Goal: Task Accomplishment & Management: Manage account settings

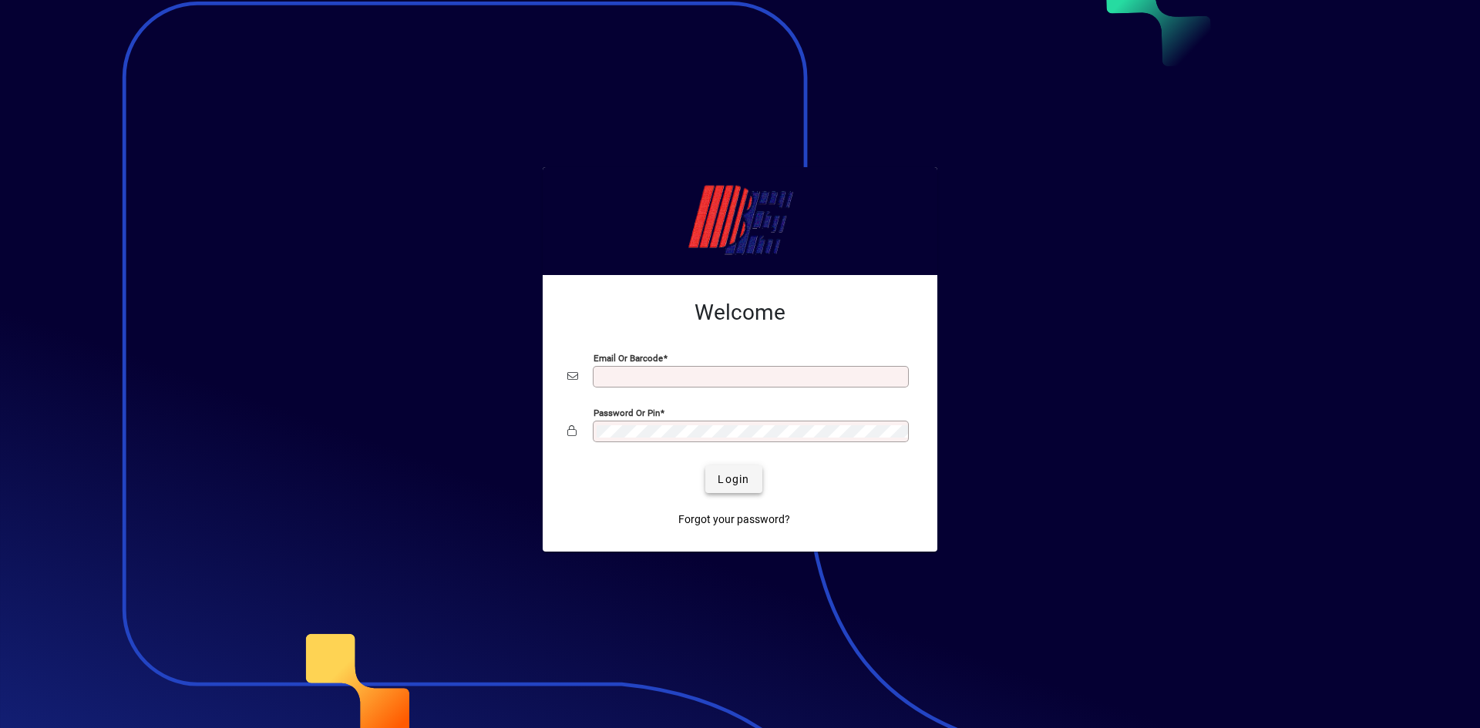
type input "**********"
click at [749, 475] on span "Login" at bounding box center [734, 480] width 32 height 16
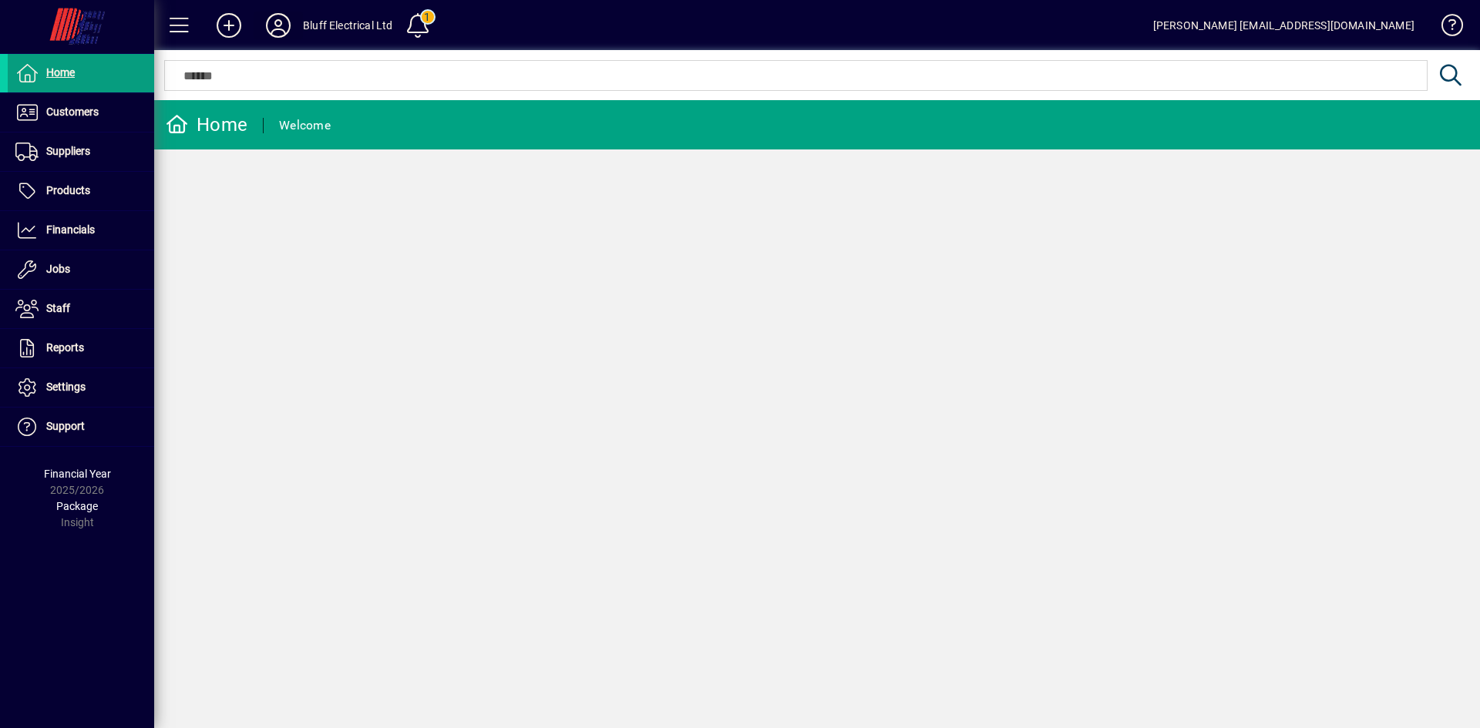
click at [283, 28] on icon at bounding box center [278, 25] width 31 height 25
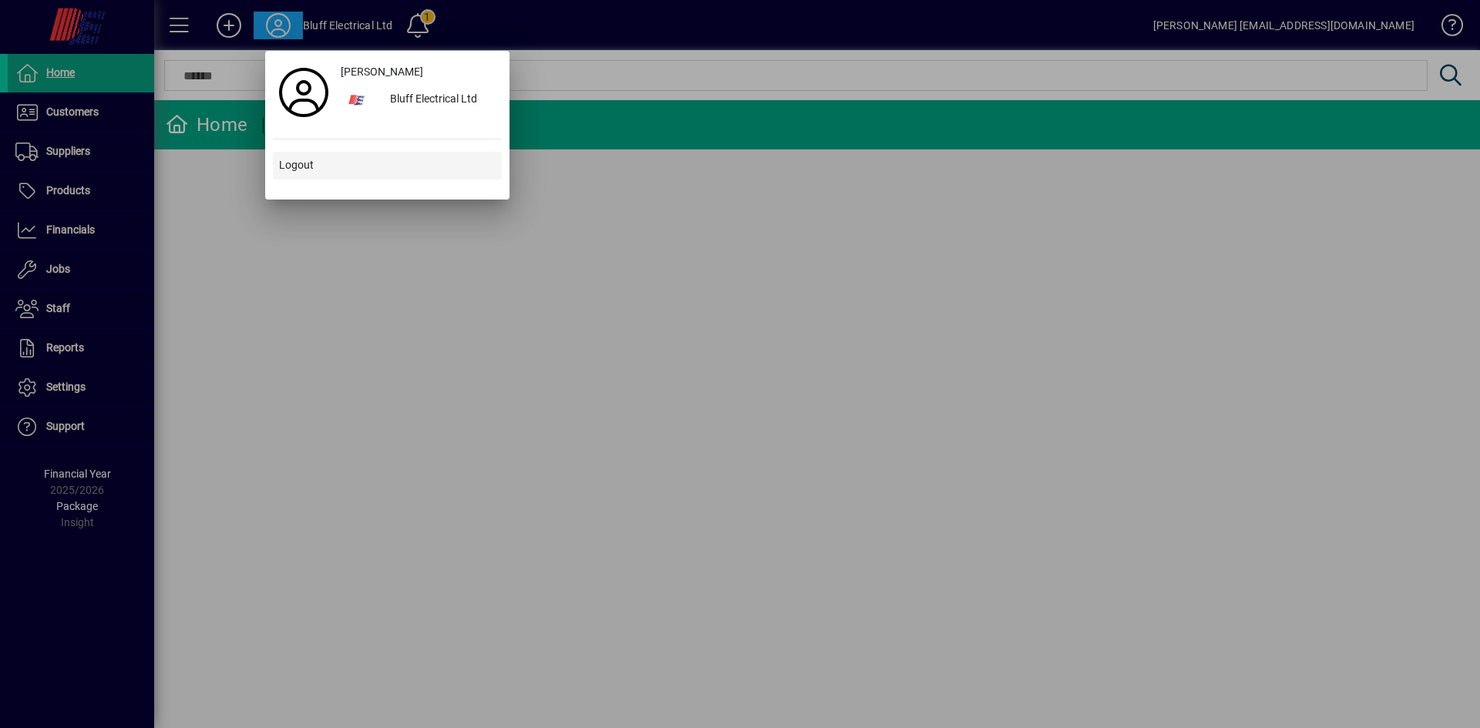
click at [290, 167] on span "Logout" at bounding box center [296, 165] width 35 height 16
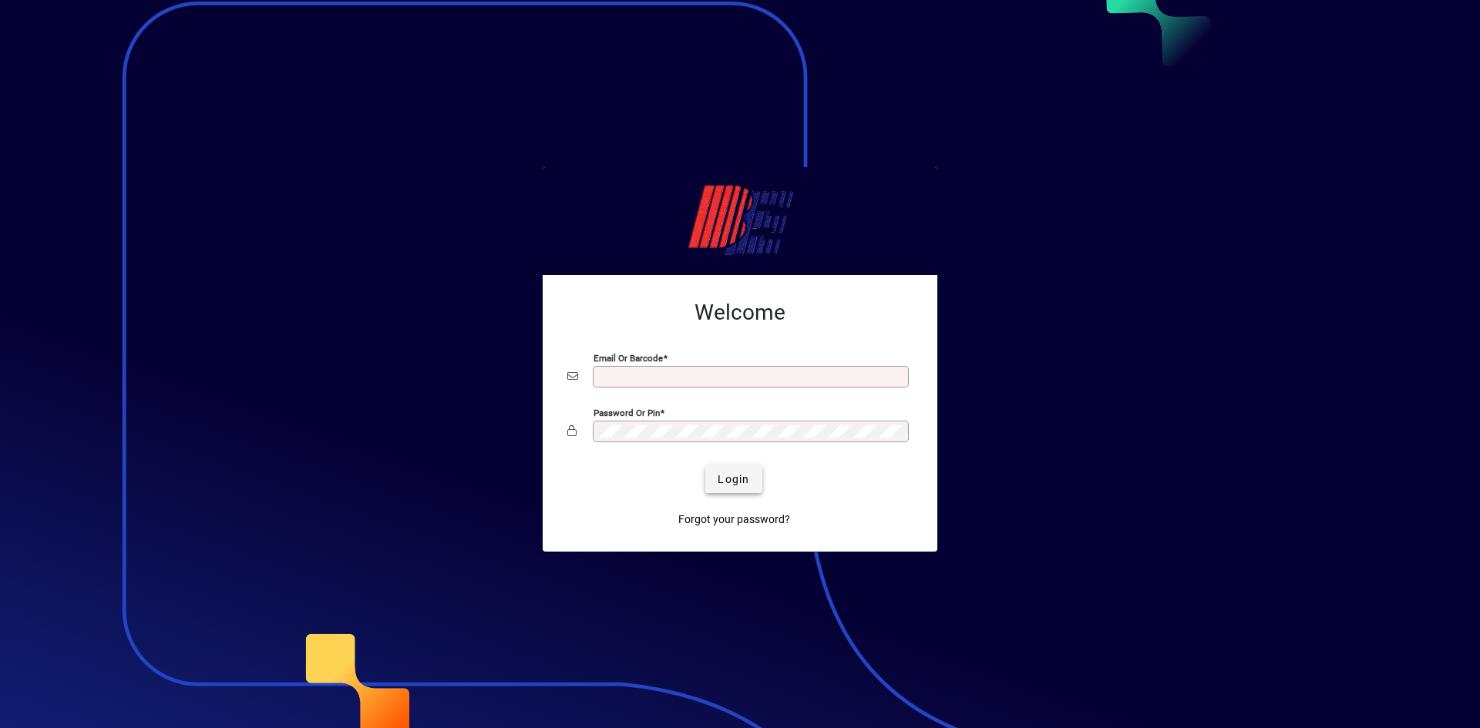
type input "**********"
click at [747, 480] on span "Login" at bounding box center [734, 480] width 32 height 16
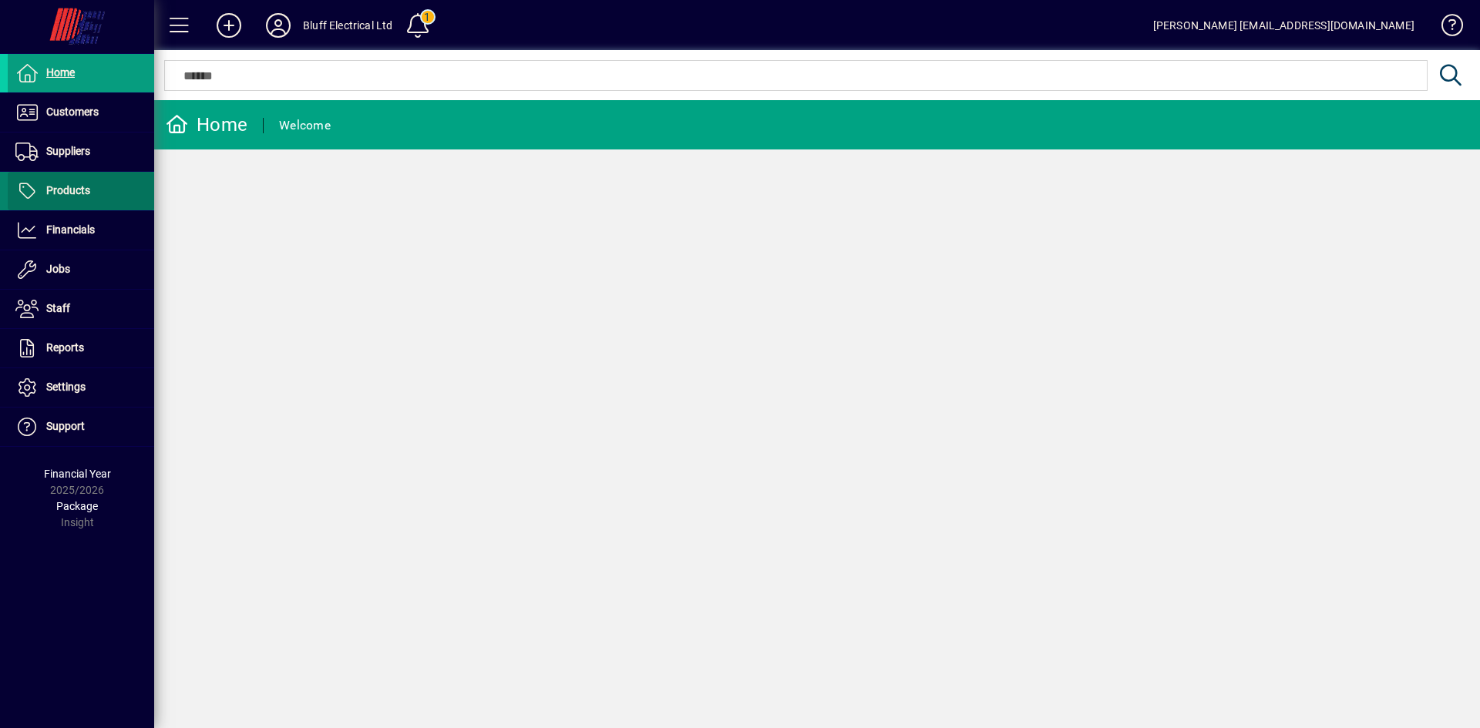
click at [79, 183] on span "Products" at bounding box center [49, 191] width 82 height 19
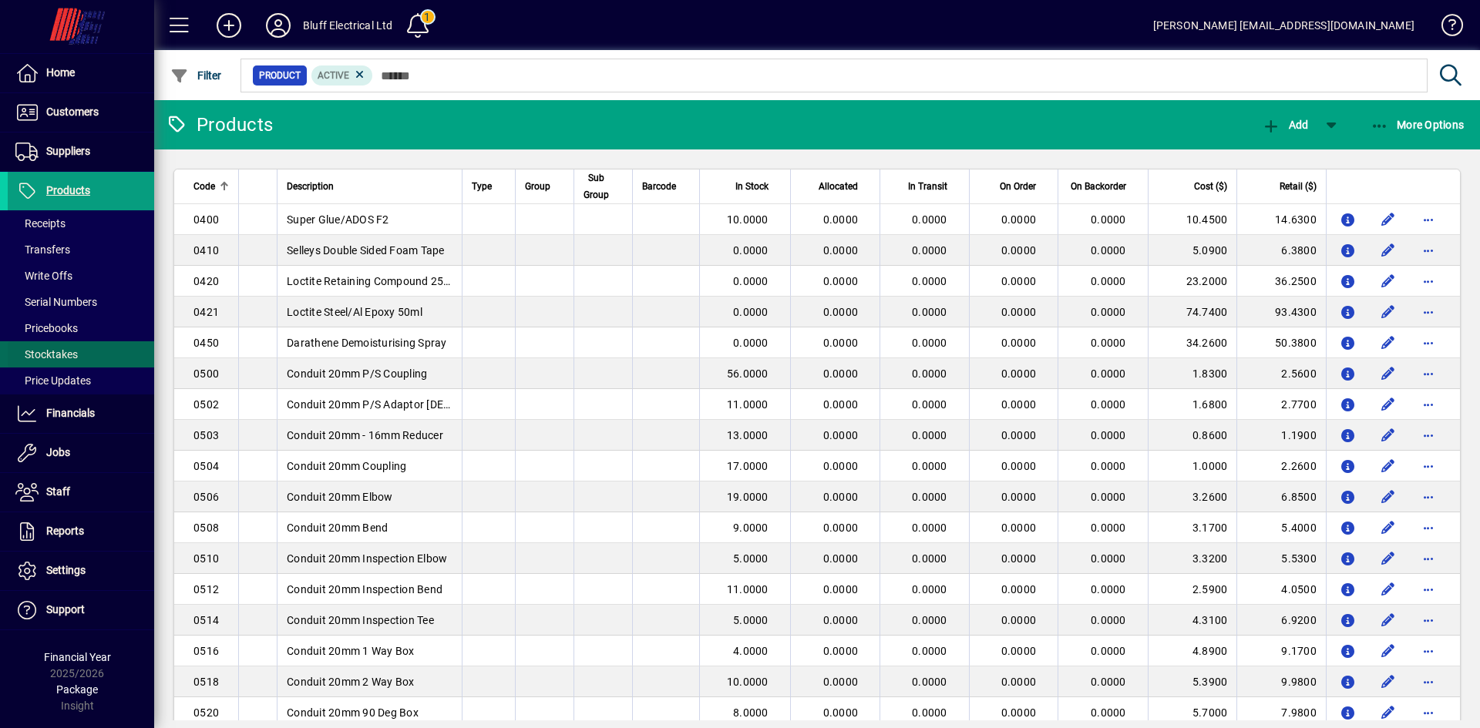
click at [62, 352] on span "Stocktakes" at bounding box center [46, 354] width 62 height 12
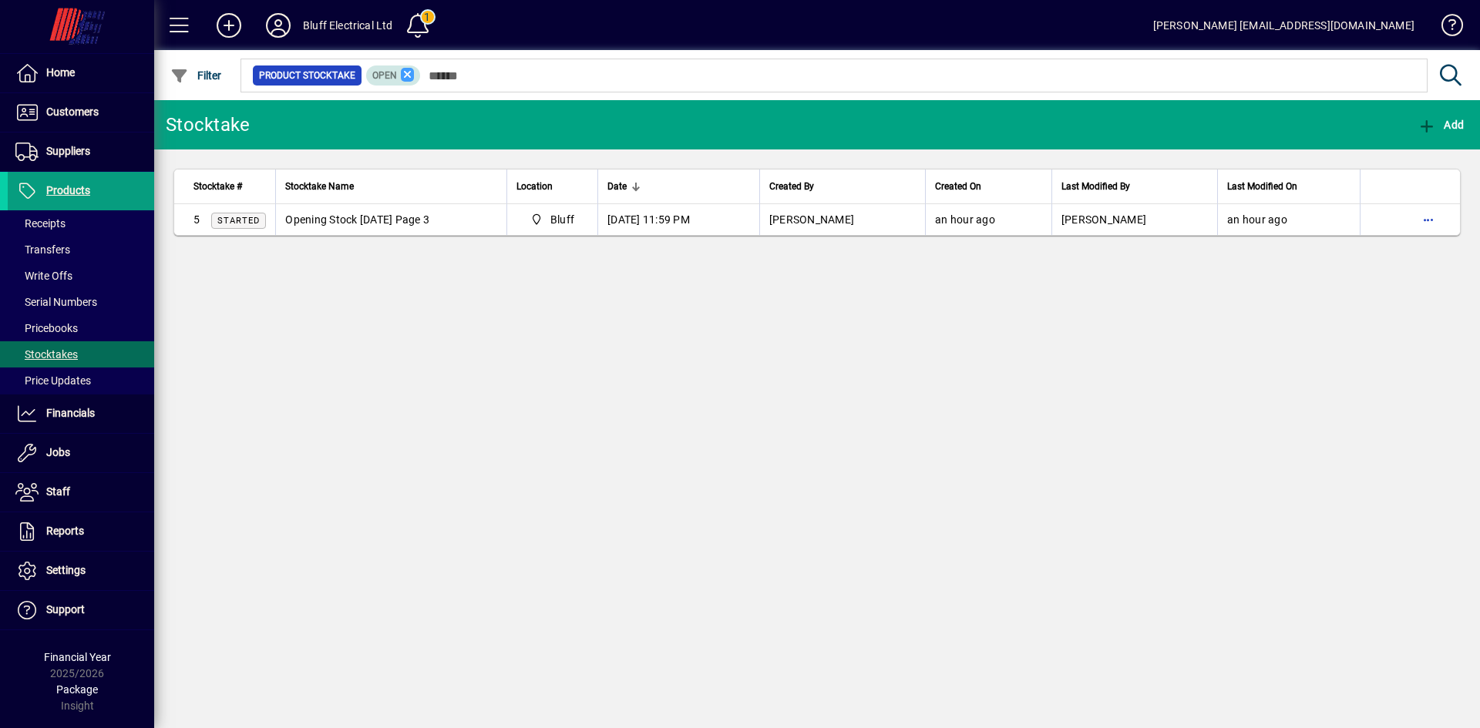
click at [411, 75] on icon at bounding box center [408, 75] width 14 height 14
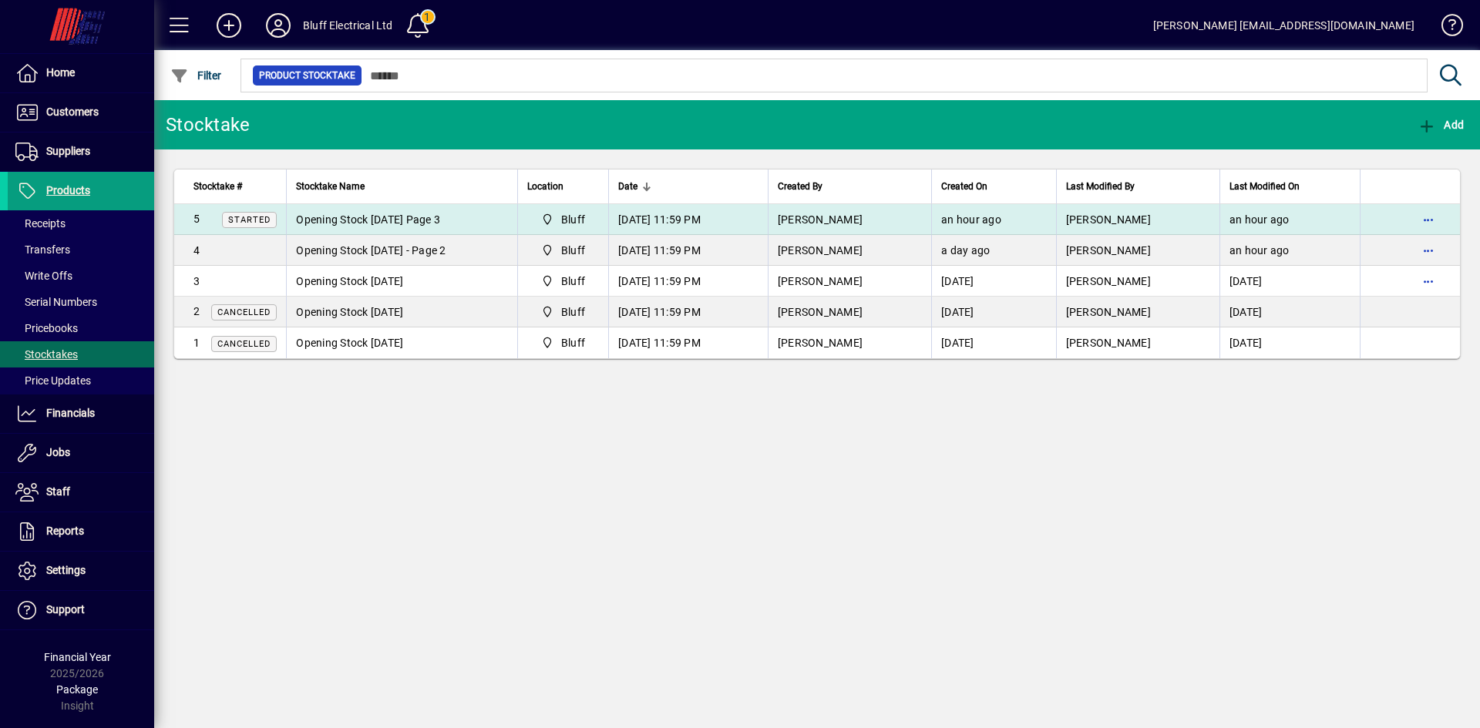
click at [338, 216] on span "Opening Stock 31/03/2025 Page 3" at bounding box center [368, 220] width 144 height 12
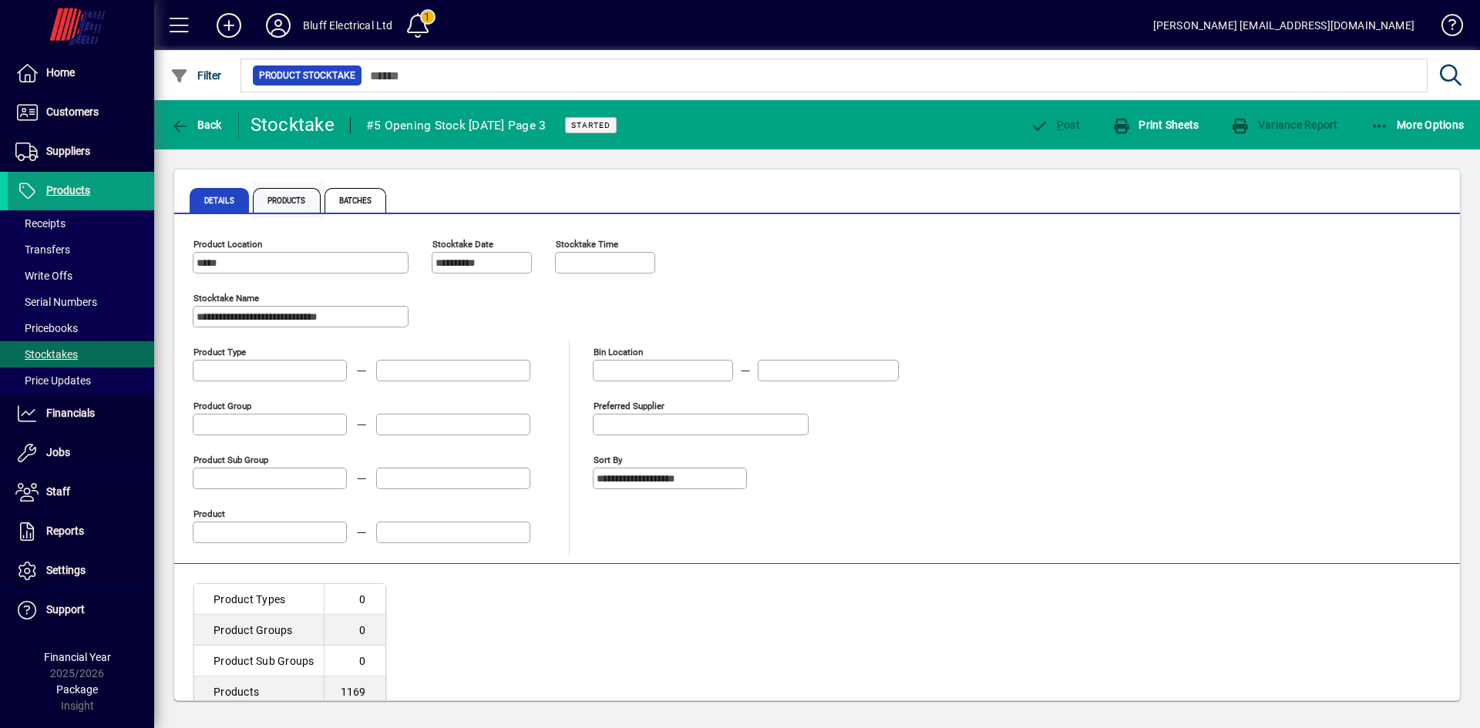
click at [297, 202] on span "Products" at bounding box center [287, 200] width 68 height 25
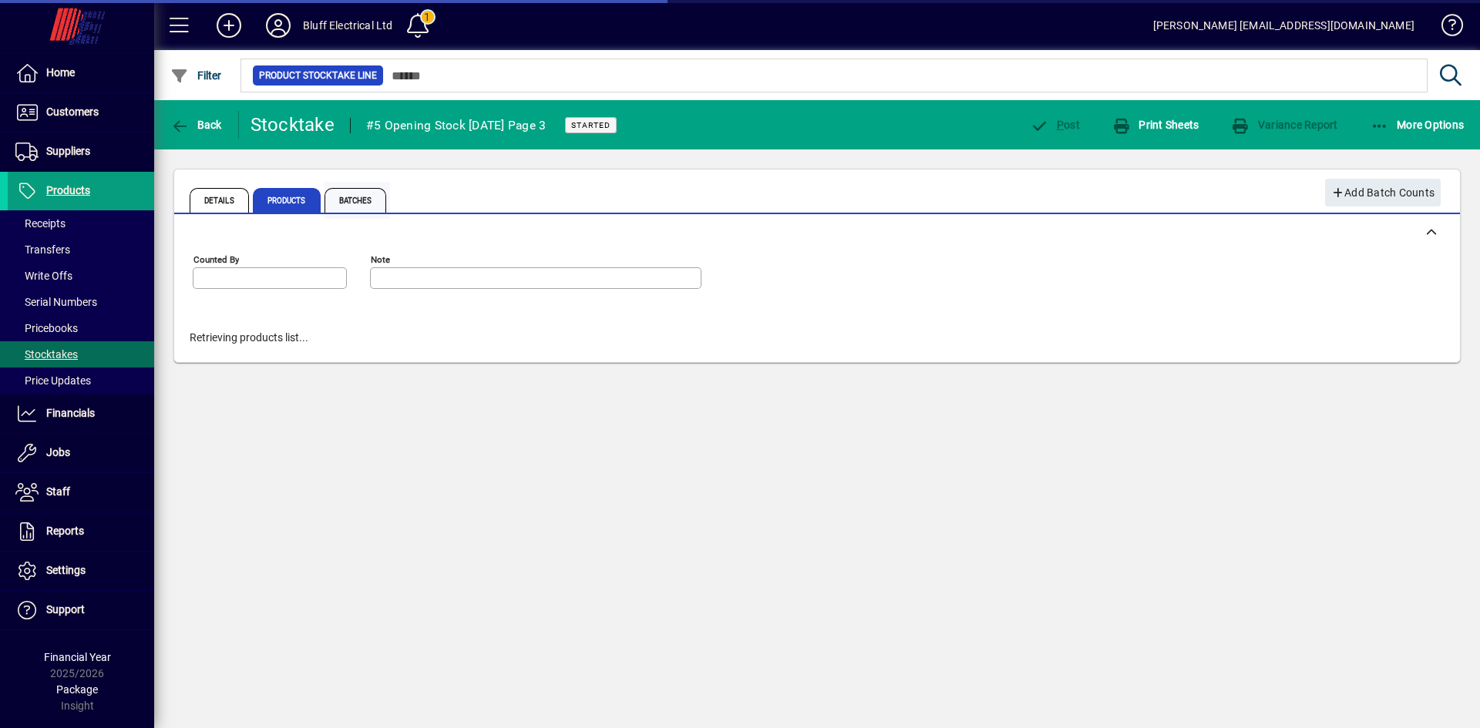
click at [365, 204] on span "Batches" at bounding box center [356, 200] width 62 height 25
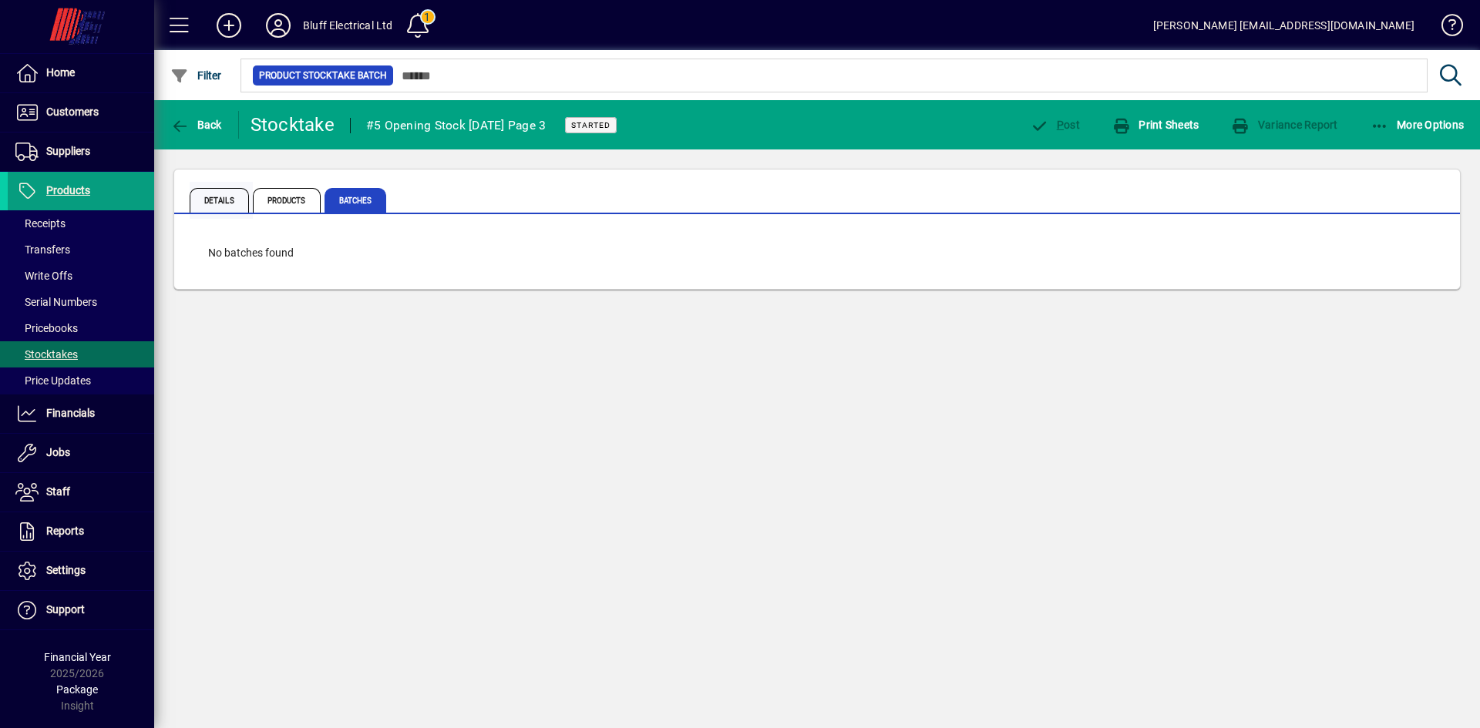
click at [220, 196] on span "Details" at bounding box center [219, 200] width 59 height 25
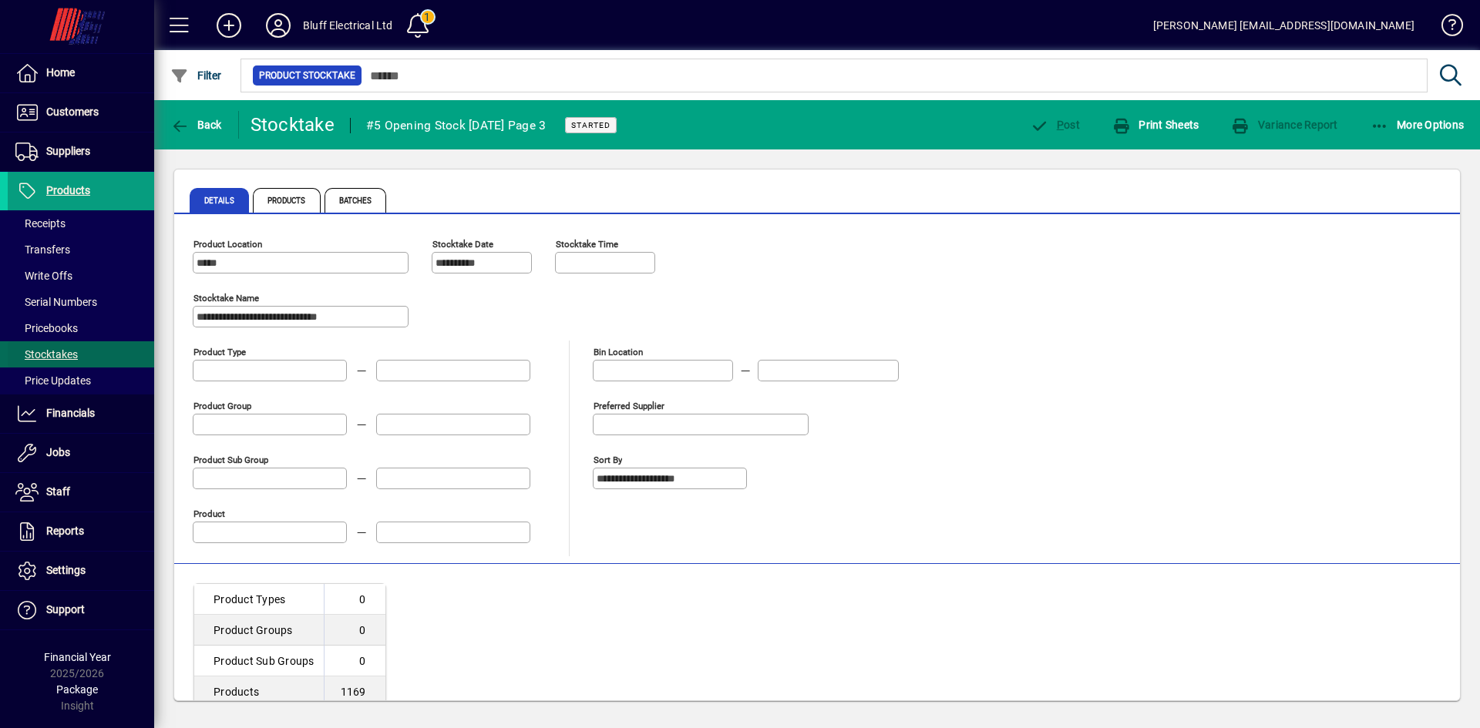
click at [56, 353] on span "Stocktakes" at bounding box center [46, 354] width 62 height 12
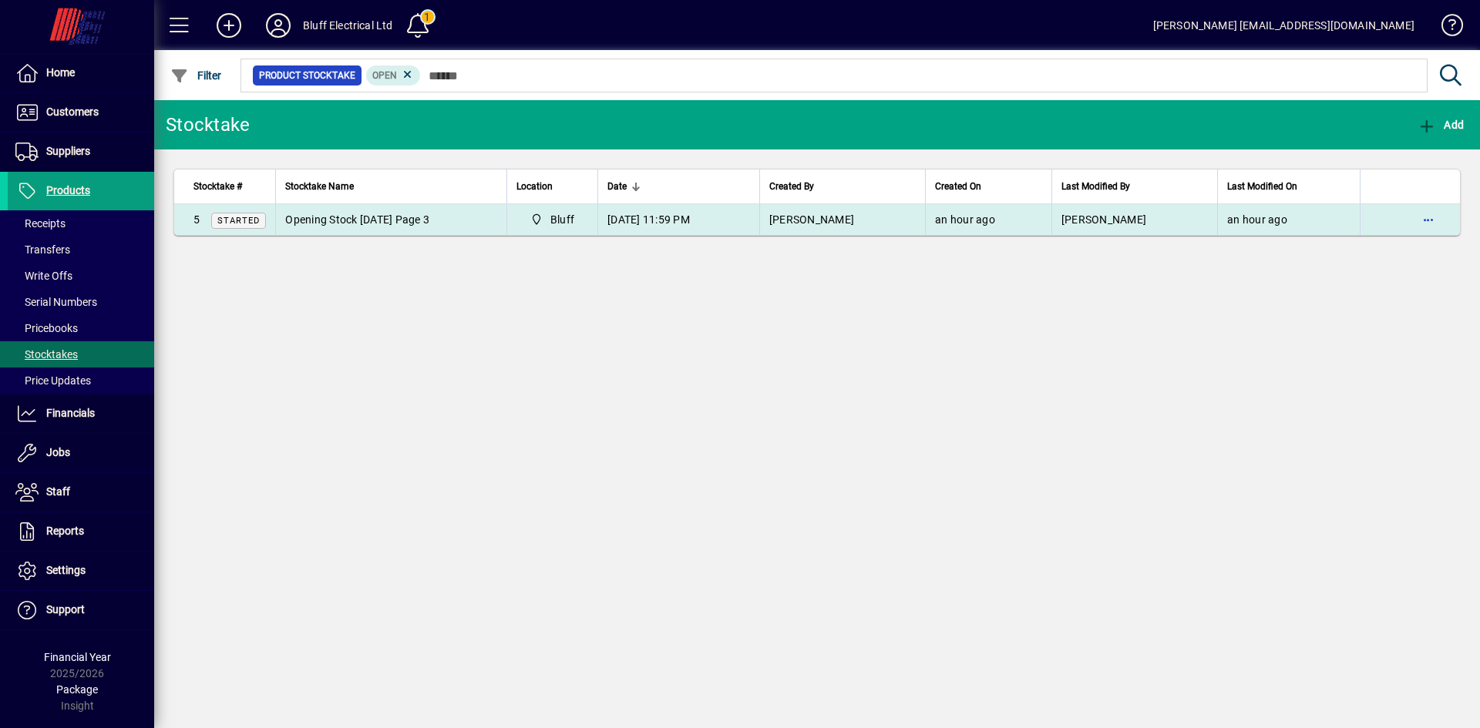
click at [330, 218] on span "Opening Stock 31/03/2025 Page 3" at bounding box center [357, 220] width 144 height 12
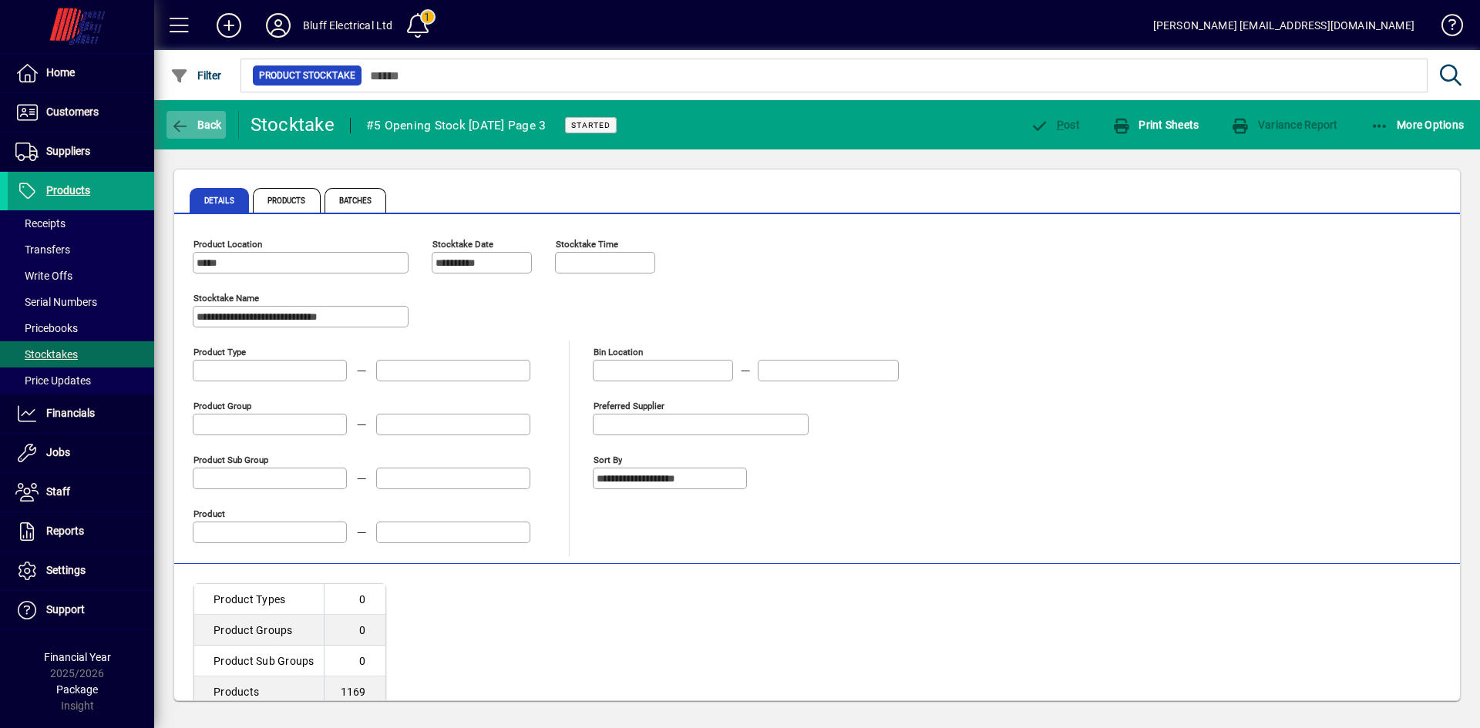
click at [195, 119] on span "Back" at bounding box center [196, 125] width 52 height 12
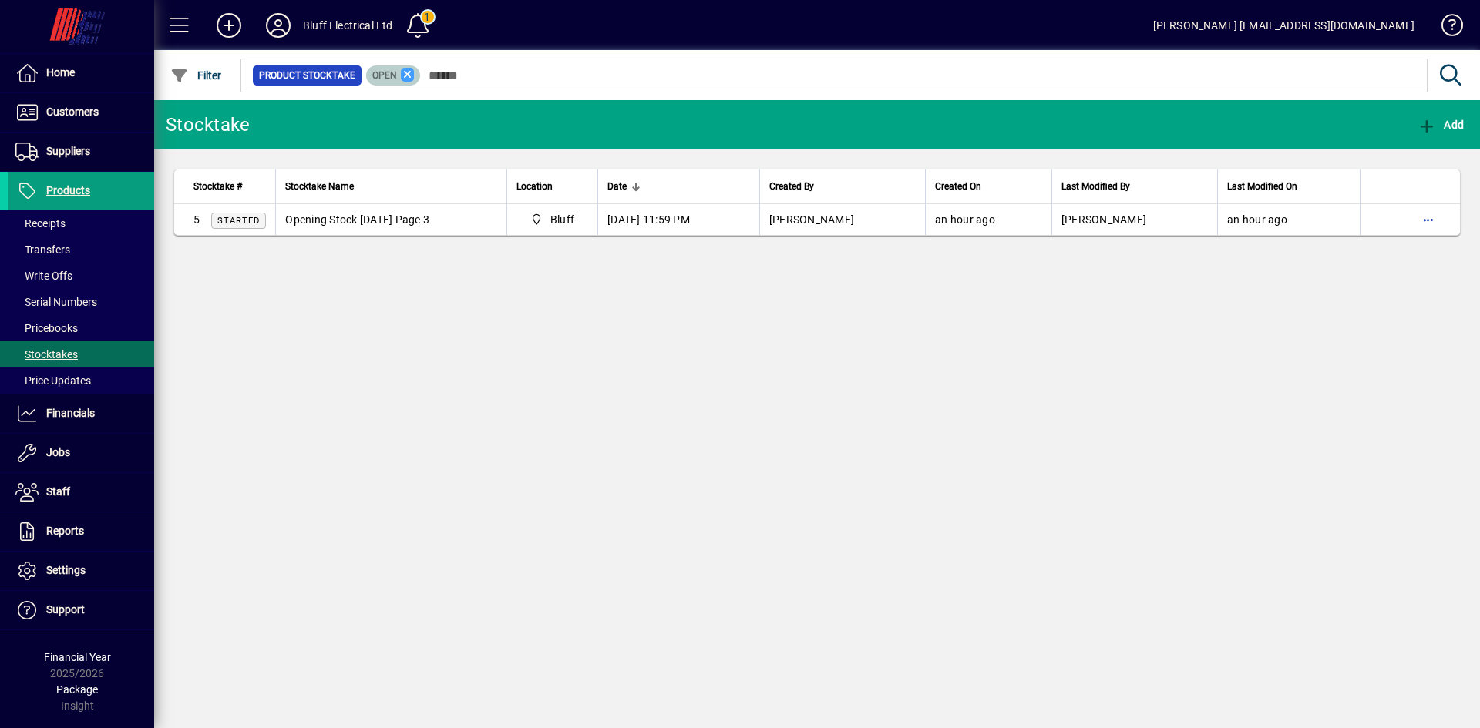
click at [404, 72] on icon at bounding box center [408, 75] width 14 height 14
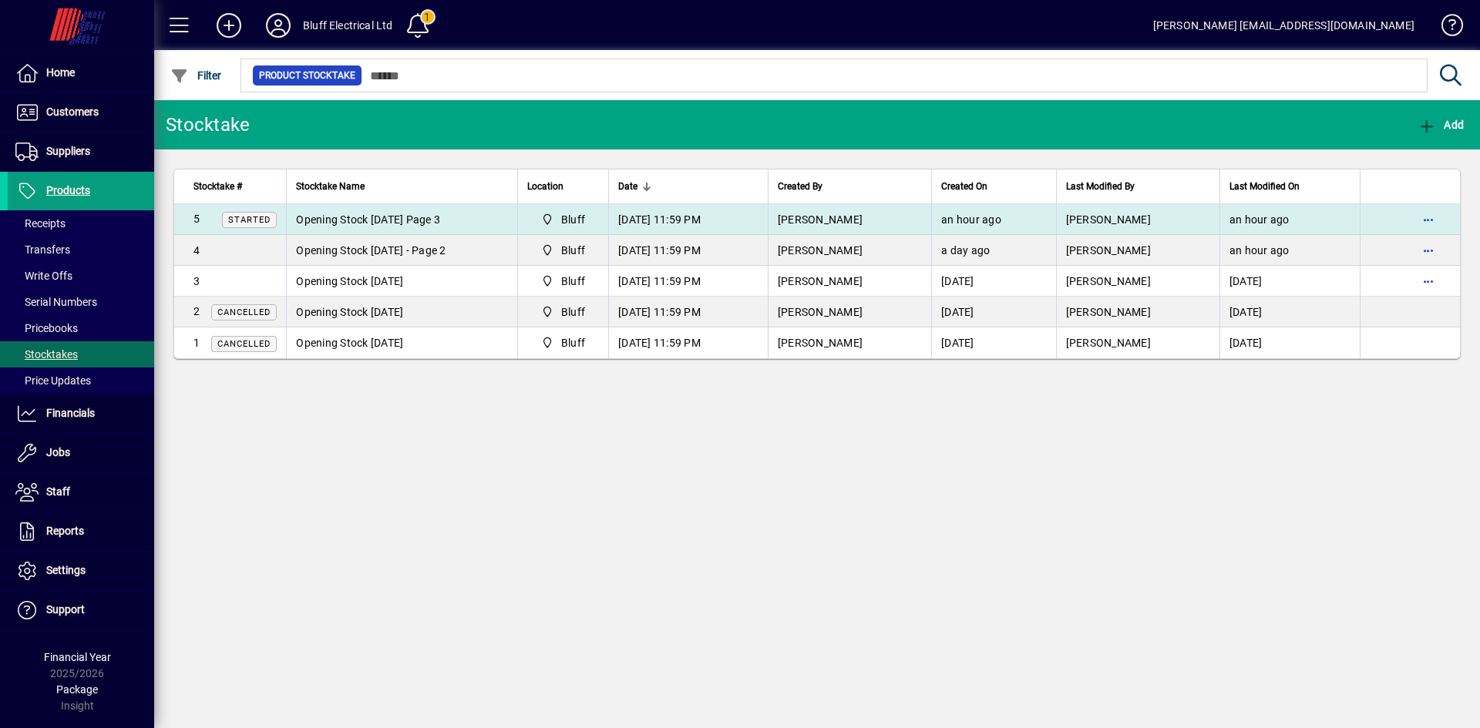
click at [361, 214] on span "Opening Stock 31/03/2025 Page 3" at bounding box center [368, 220] width 144 height 12
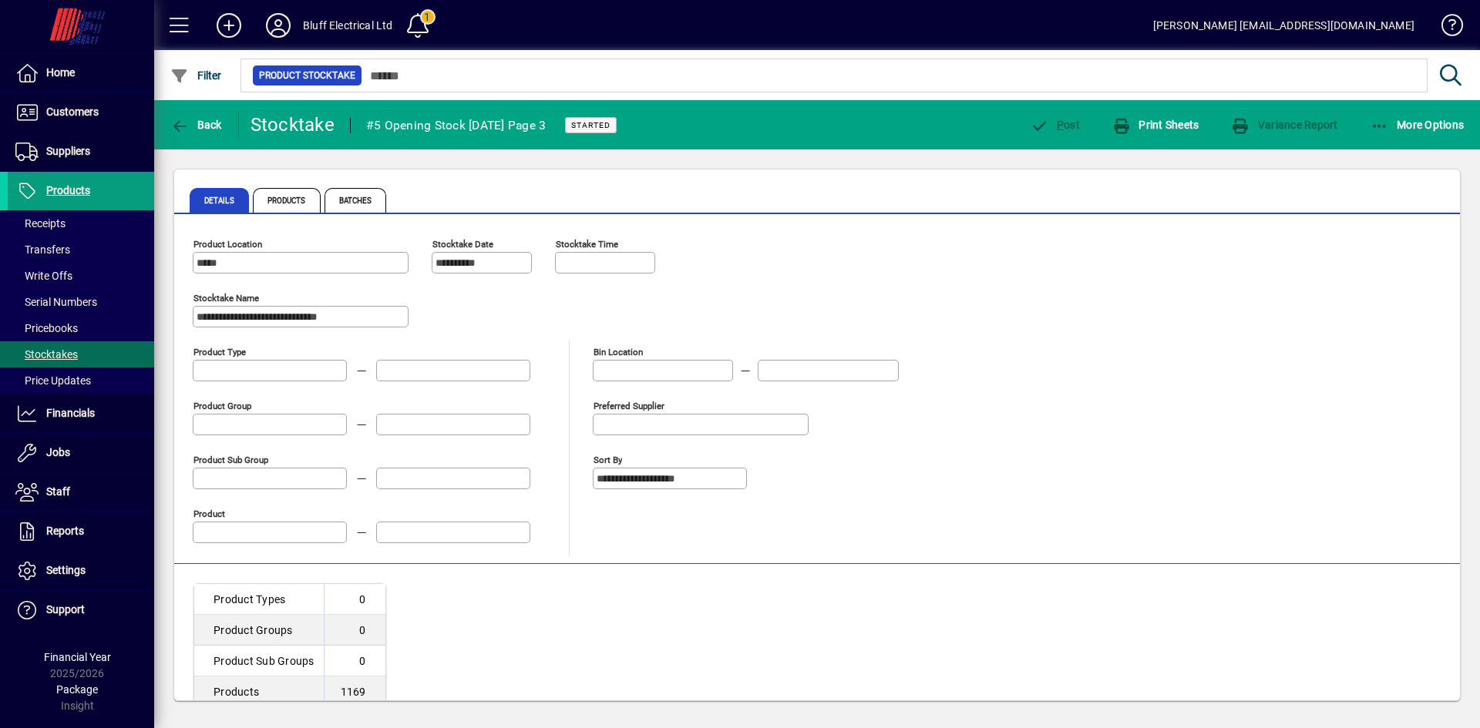
scroll to position [58, 0]
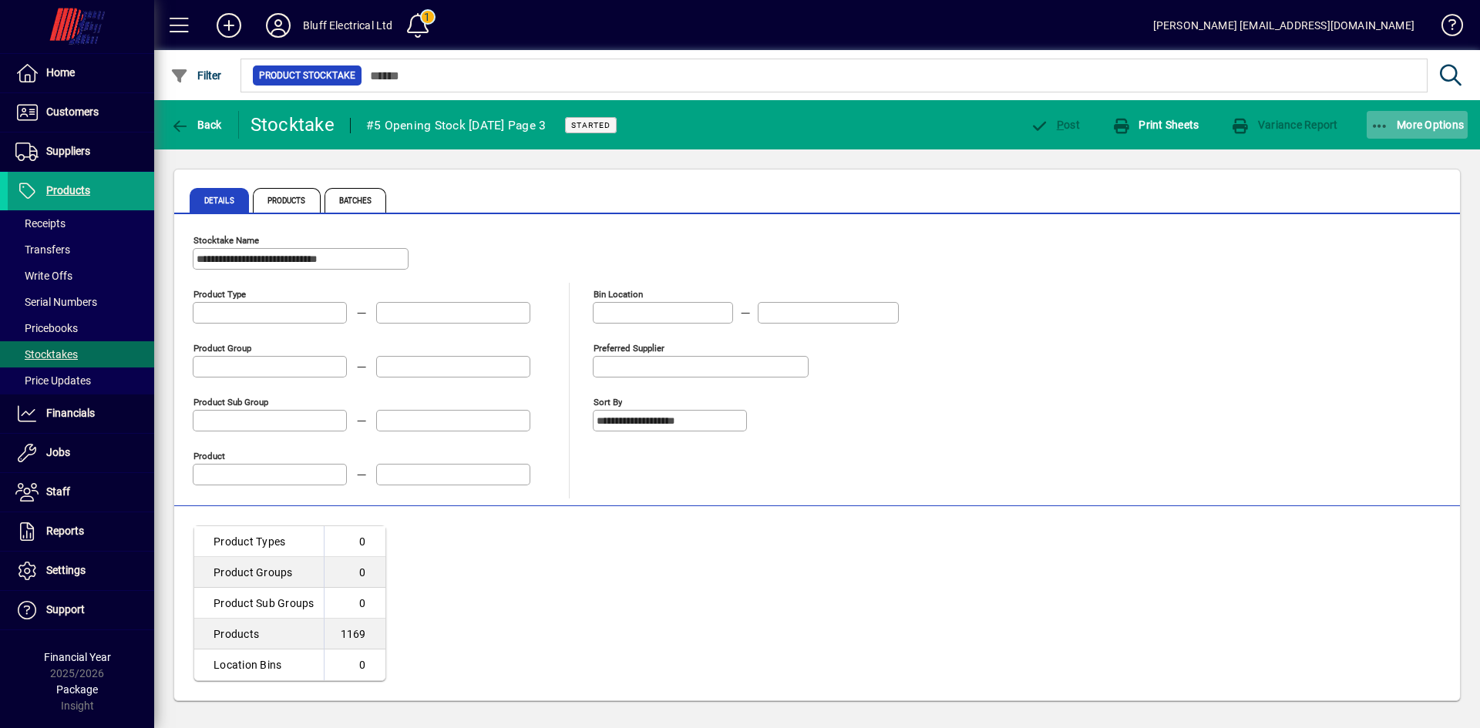
click at [1435, 119] on span "More Options" at bounding box center [1418, 125] width 94 height 12
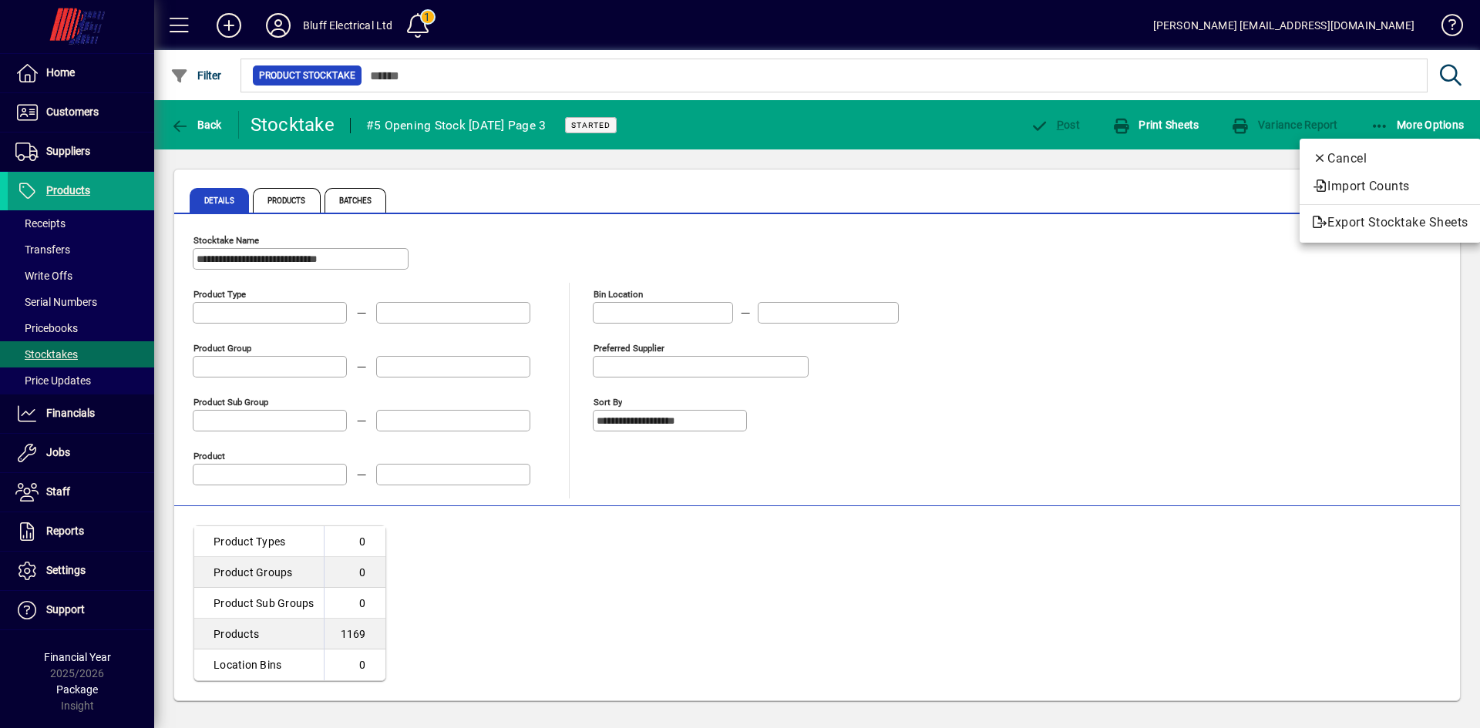
click at [282, 32] on div at bounding box center [740, 364] width 1480 height 728
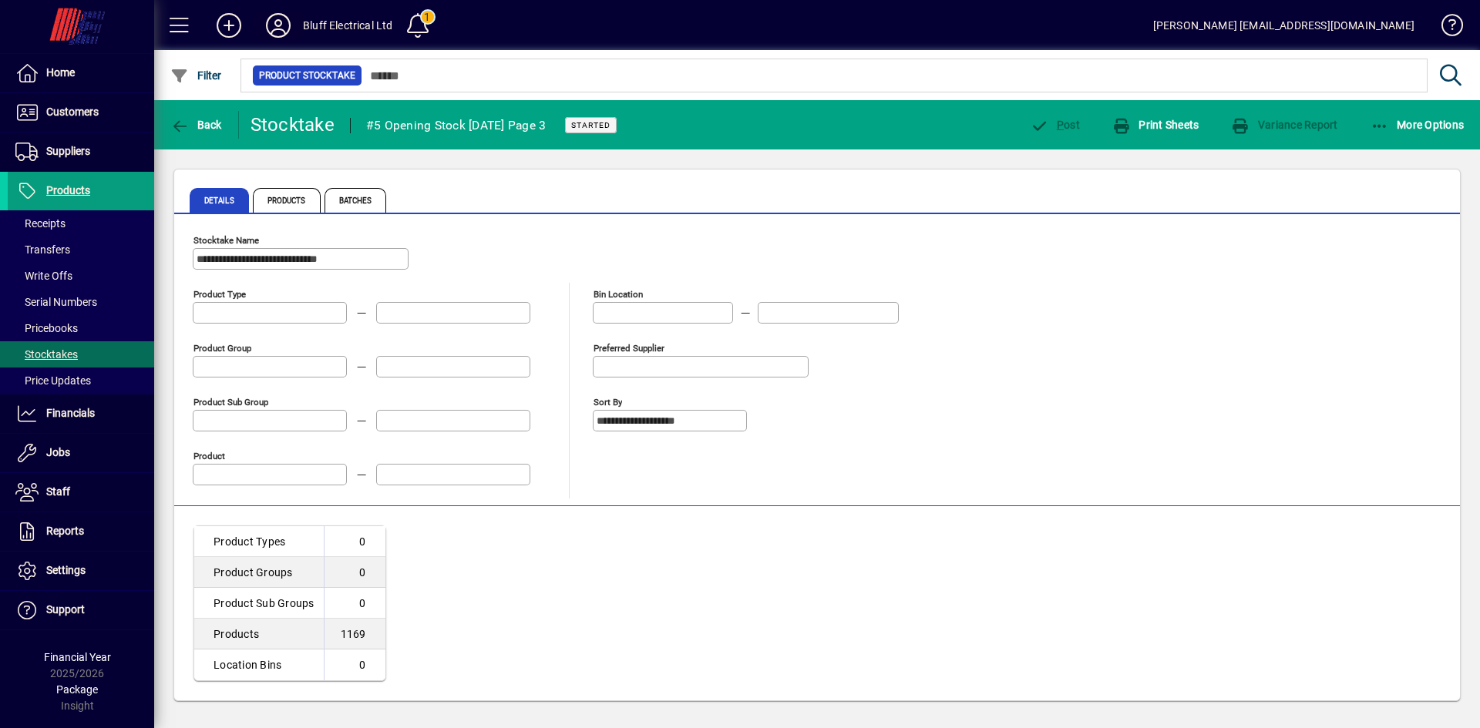
click at [277, 24] on icon at bounding box center [278, 25] width 31 height 25
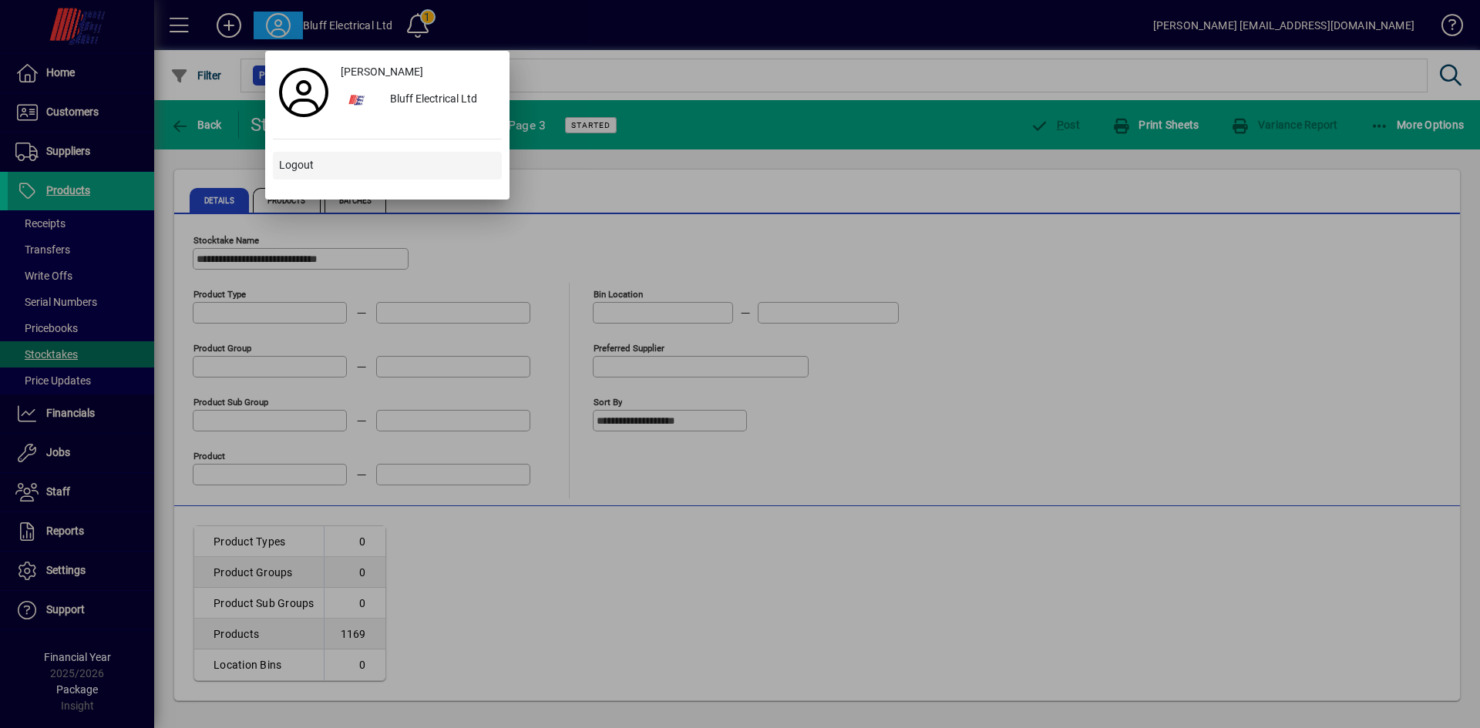
click at [298, 163] on span "Logout" at bounding box center [296, 165] width 35 height 16
